Goal: Task Accomplishment & Management: Manage account settings

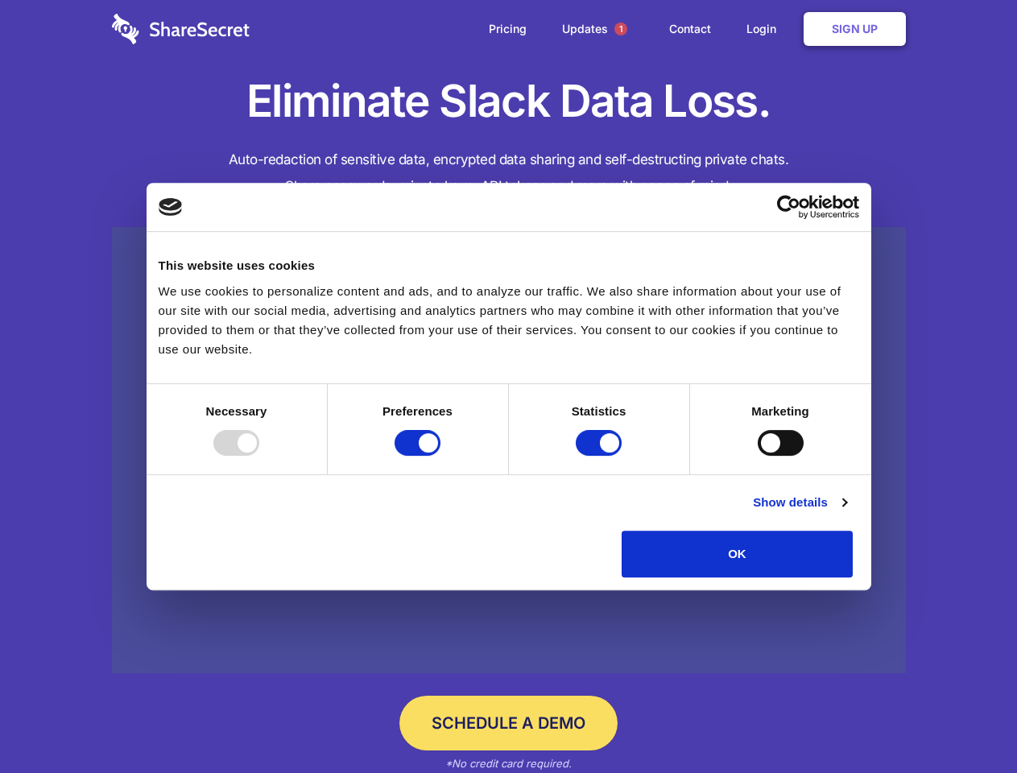
click at [259, 456] on div at bounding box center [236, 443] width 46 height 26
click at [441, 456] on input "Preferences" at bounding box center [418, 443] width 46 height 26
checkbox input "false"
click at [601, 456] on input "Statistics" at bounding box center [599, 443] width 46 height 26
checkbox input "false"
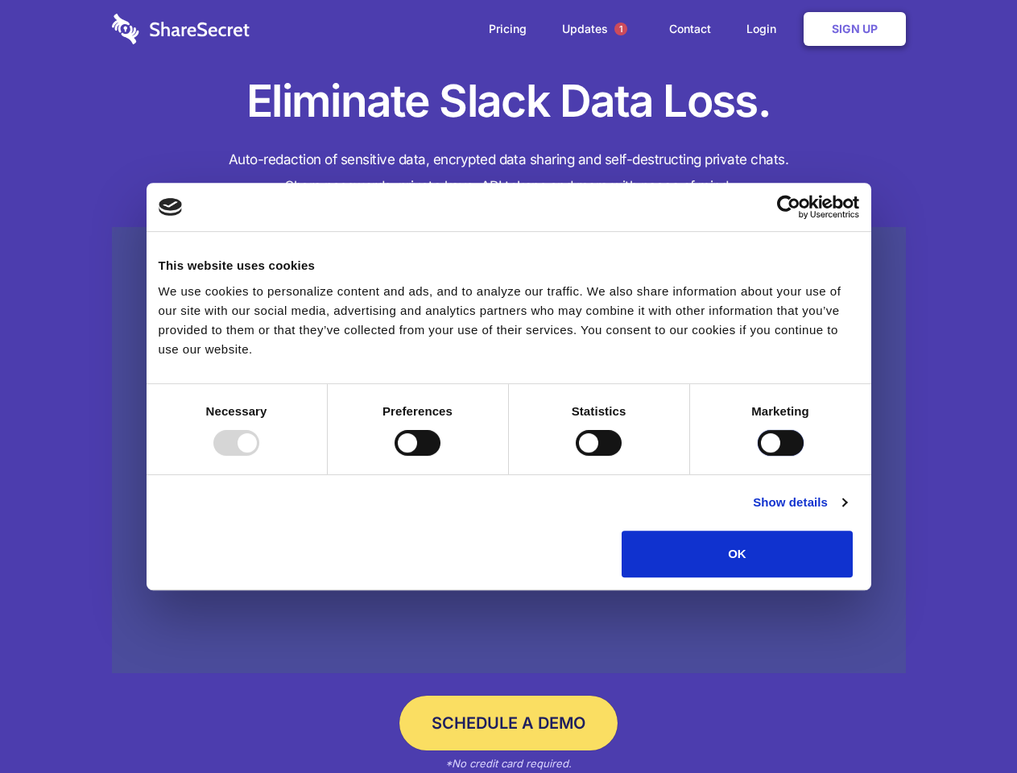
click at [758, 456] on input "Marketing" at bounding box center [781, 443] width 46 height 26
checkbox input "true"
